Goal: Information Seeking & Learning: Learn about a topic

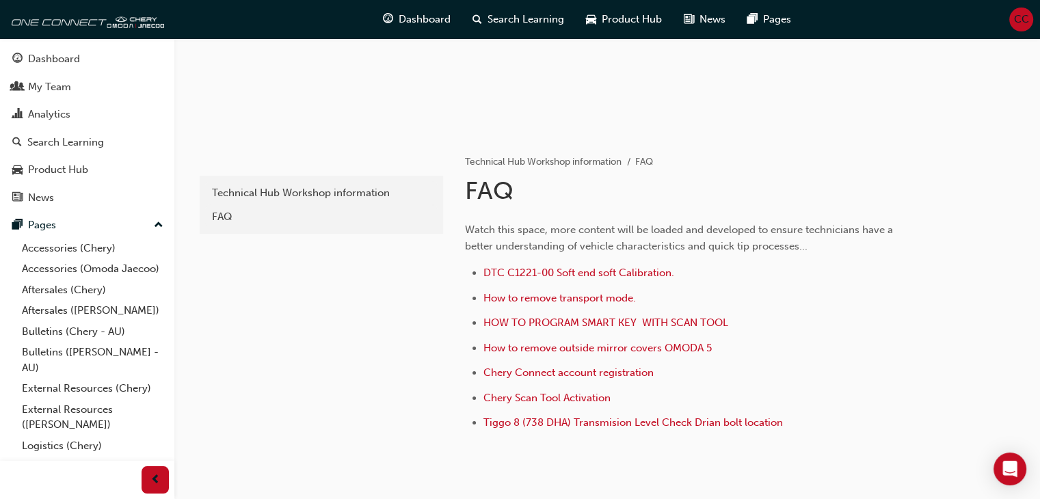
scroll to position [175, 0]
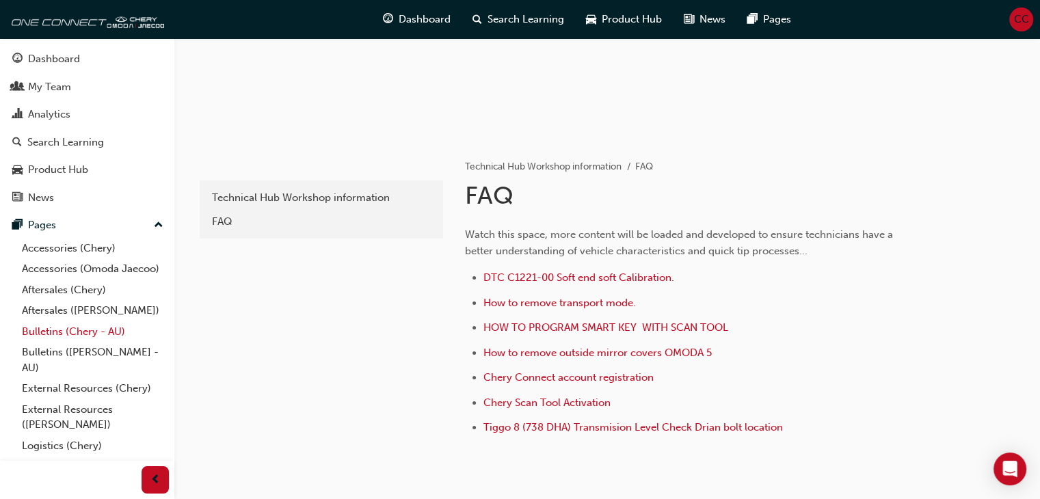
click at [42, 343] on link "Bulletins (Chery - AU)" at bounding box center [92, 331] width 153 height 21
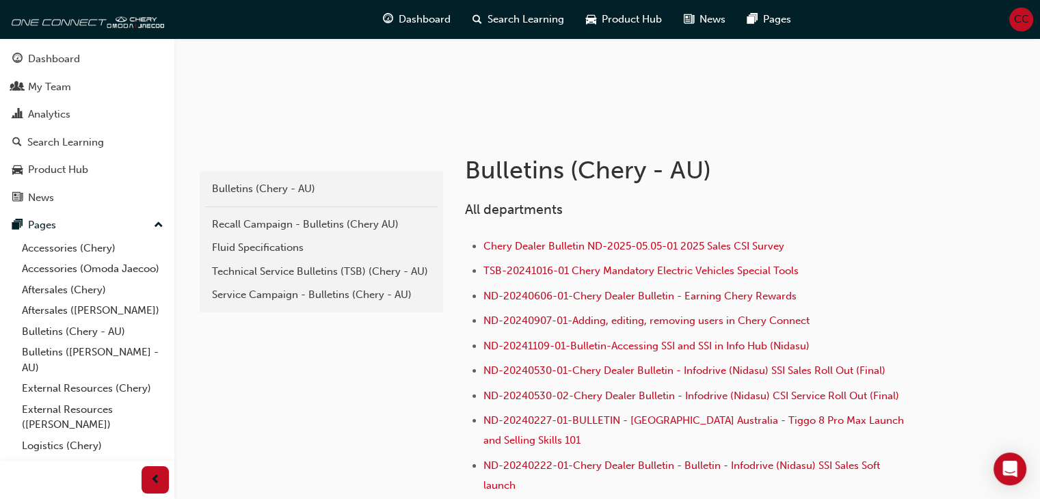
scroll to position [205, 0]
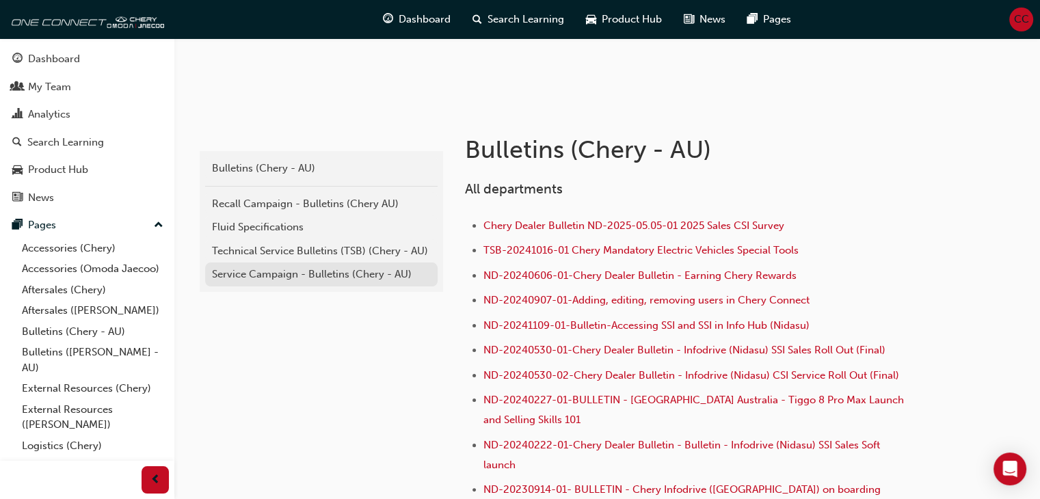
click at [249, 269] on div "Service Campaign - Bulletins (Chery - AU)" at bounding box center [321, 275] width 219 height 16
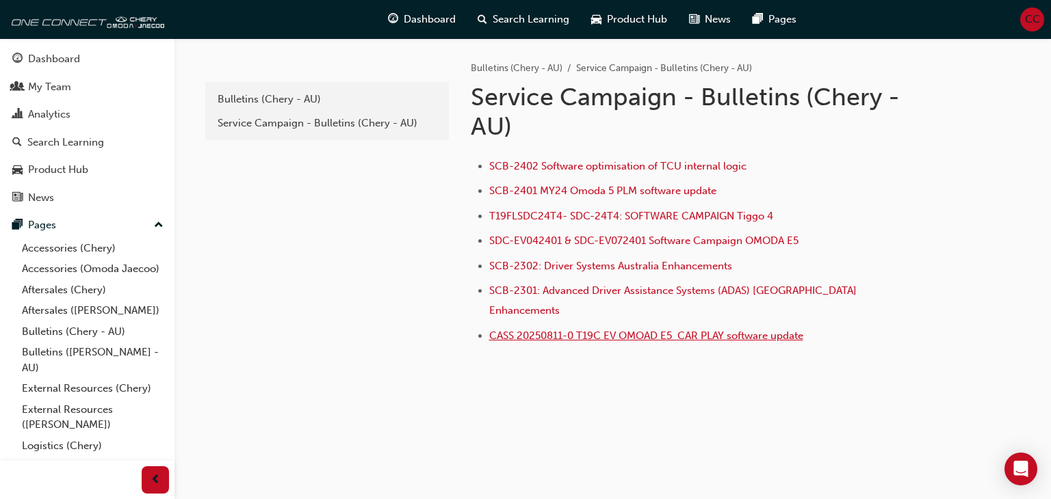
click at [553, 330] on span "CASS 20250811-0 T19C EV OMOAD E5 CAR PLAY software update" at bounding box center [646, 336] width 314 height 12
